Goal: Find specific page/section

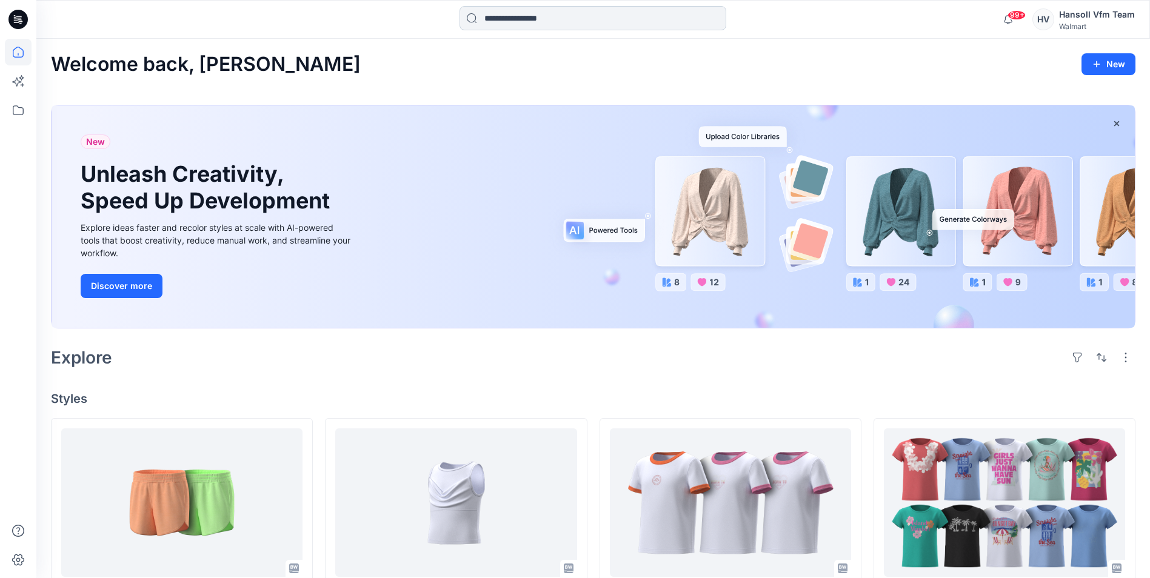
click at [495, 16] on input at bounding box center [593, 18] width 267 height 24
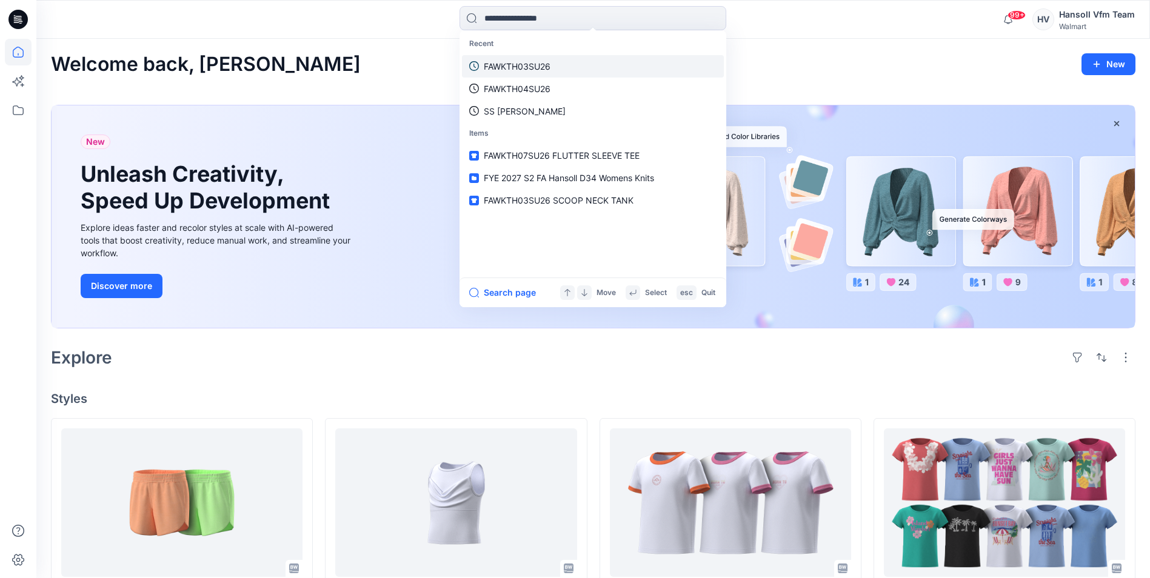
click at [527, 62] on p "FAWKTH03SU26" at bounding box center [517, 66] width 67 height 13
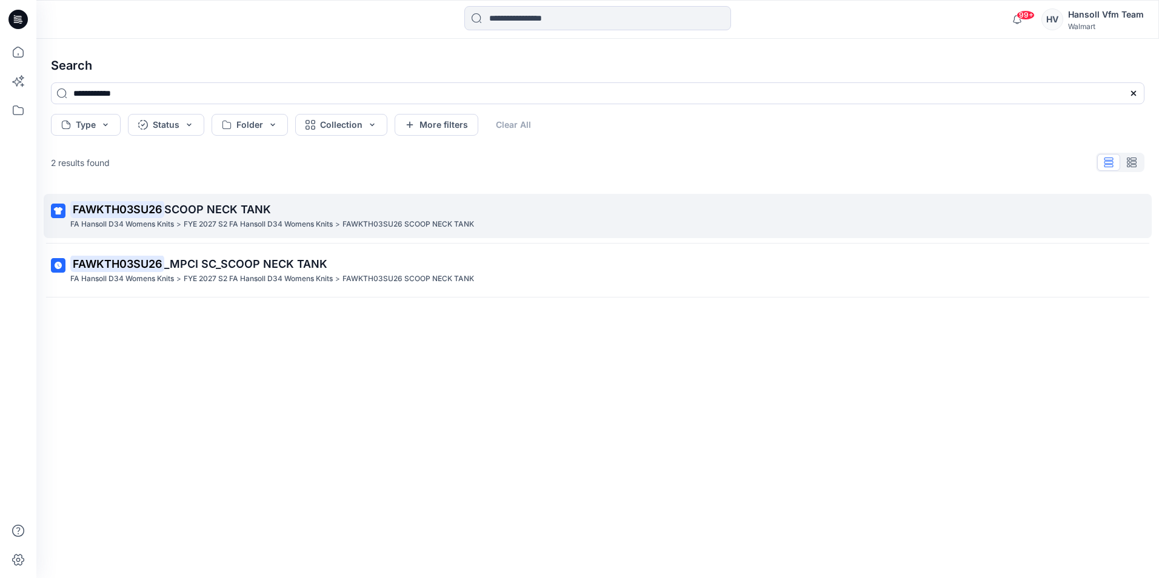
click at [198, 207] on span "SCOOP NECK TANK" at bounding box center [217, 209] width 107 height 13
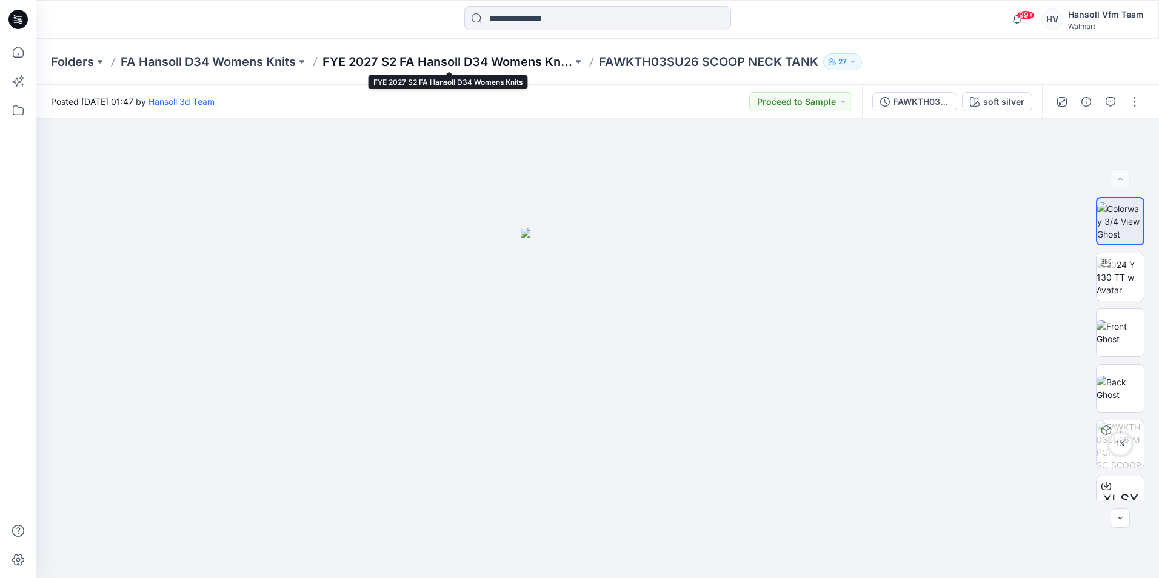
click at [497, 64] on p "FYE 2027 S2 FA Hansoll D34 Womens Knits" at bounding box center [448, 61] width 250 height 17
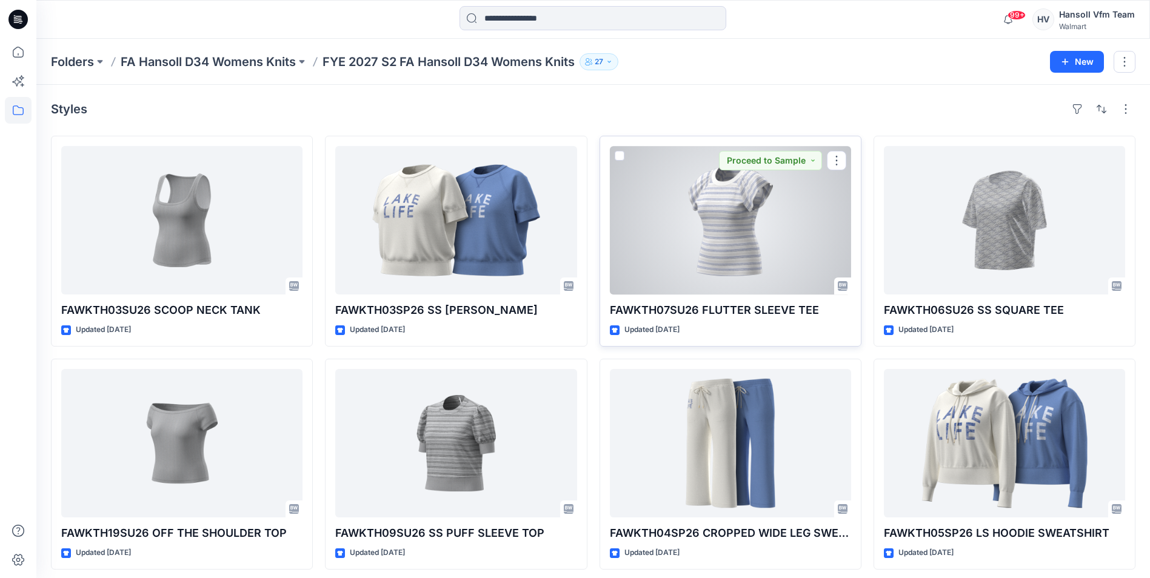
click at [742, 230] on div at bounding box center [730, 220] width 241 height 149
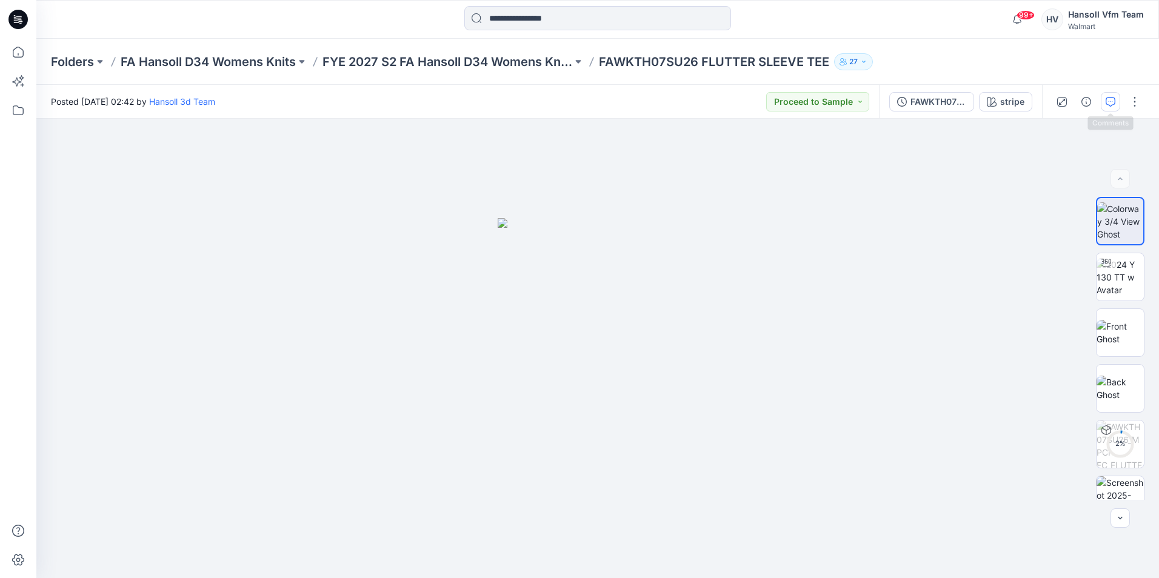
click at [1111, 108] on button "button" at bounding box center [1110, 101] width 19 height 19
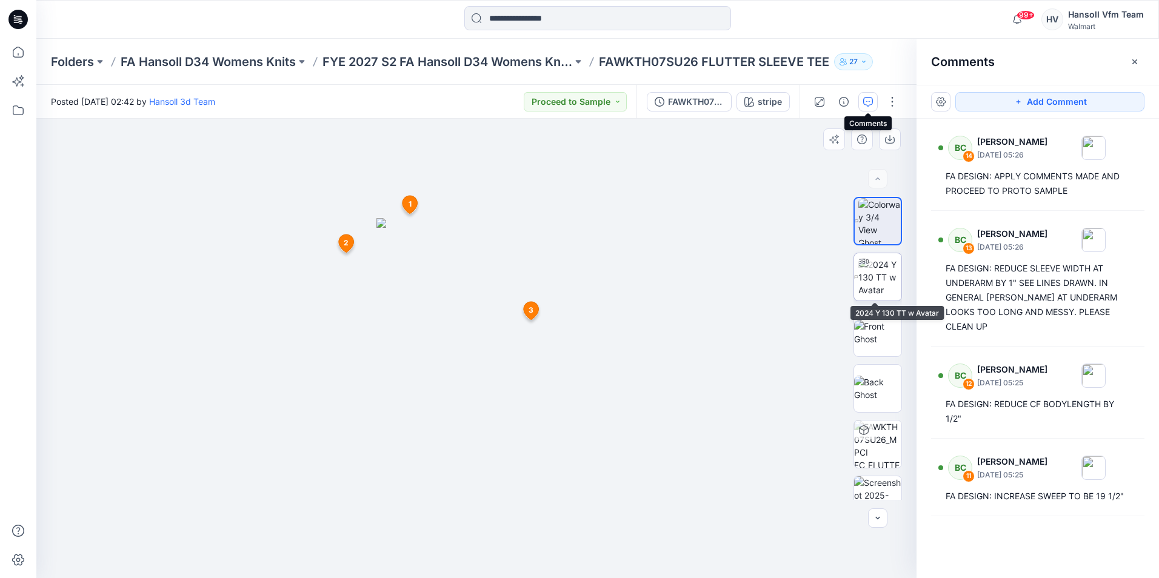
click at [878, 263] on img at bounding box center [880, 277] width 43 height 38
